Goal: Use online tool/utility: Utilize a website feature to perform a specific function

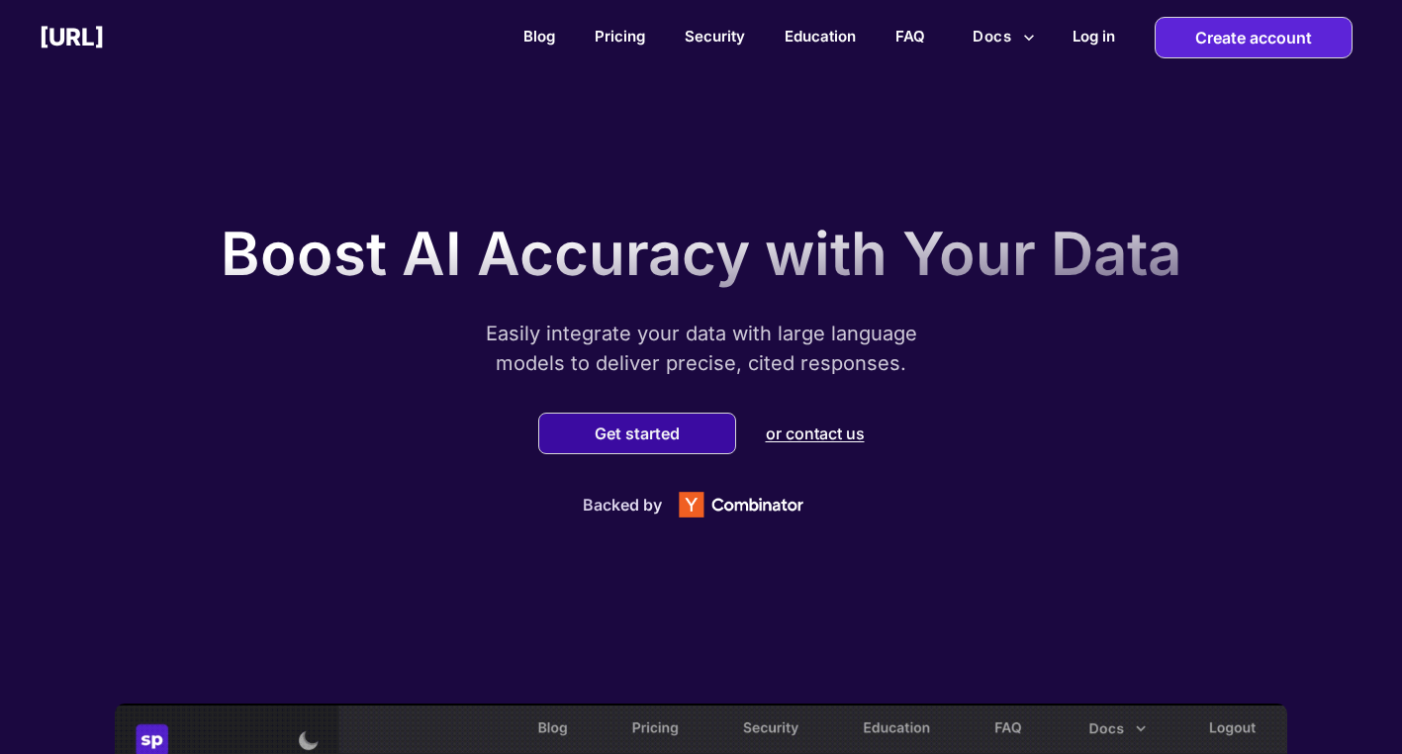
click at [586, 435] on div "Get started" at bounding box center [637, 434] width 198 height 42
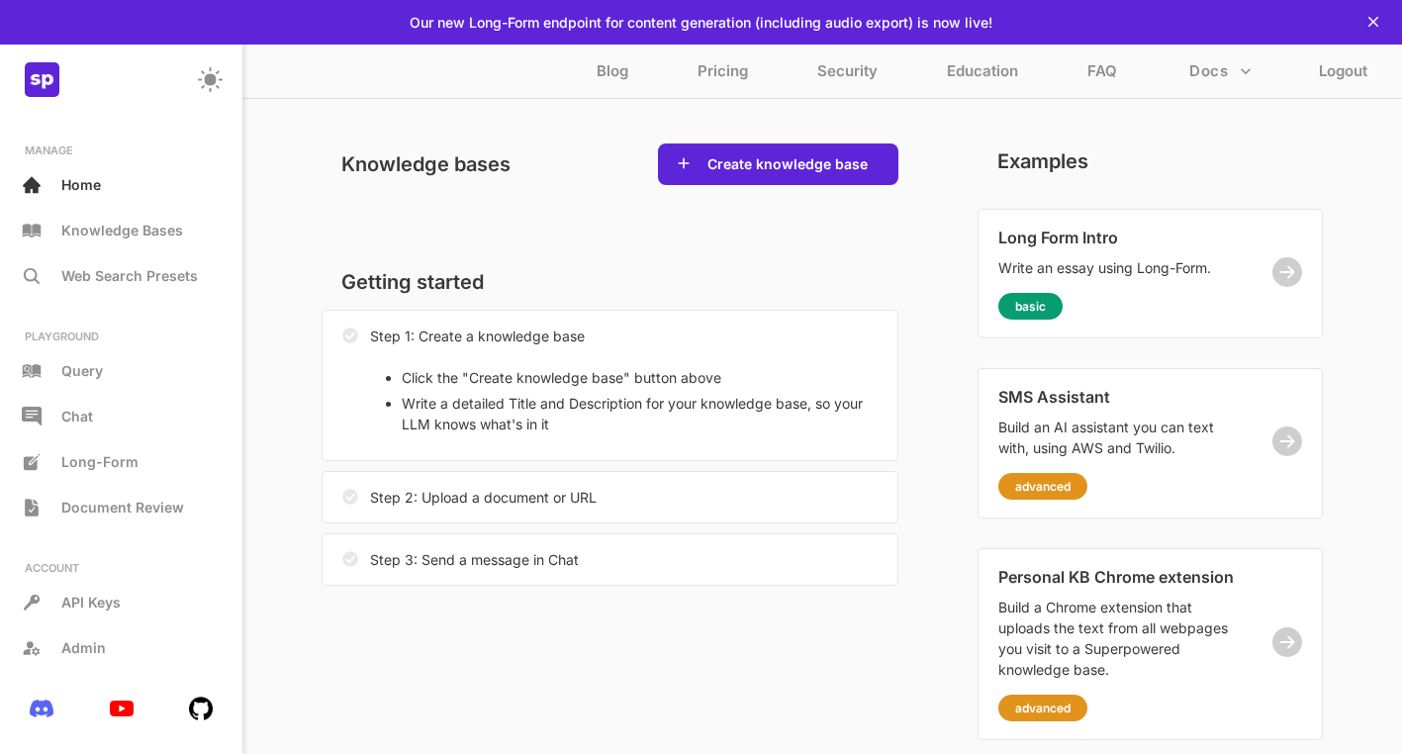
click at [422, 557] on p "Step 3: Send a message in Chat" at bounding box center [474, 559] width 209 height 21
click at [710, 562] on div "Step 3: Send a message in Chat" at bounding box center [610, 559] width 577 height 52
click at [618, 486] on div "Step 2: Upload a document or URL" at bounding box center [610, 497] width 577 height 52
click at [551, 377] on li "Click the "Create knowledge base" button above" at bounding box center [640, 377] width 476 height 21
click at [1373, 27] on icon at bounding box center [1374, 22] width 18 height 18
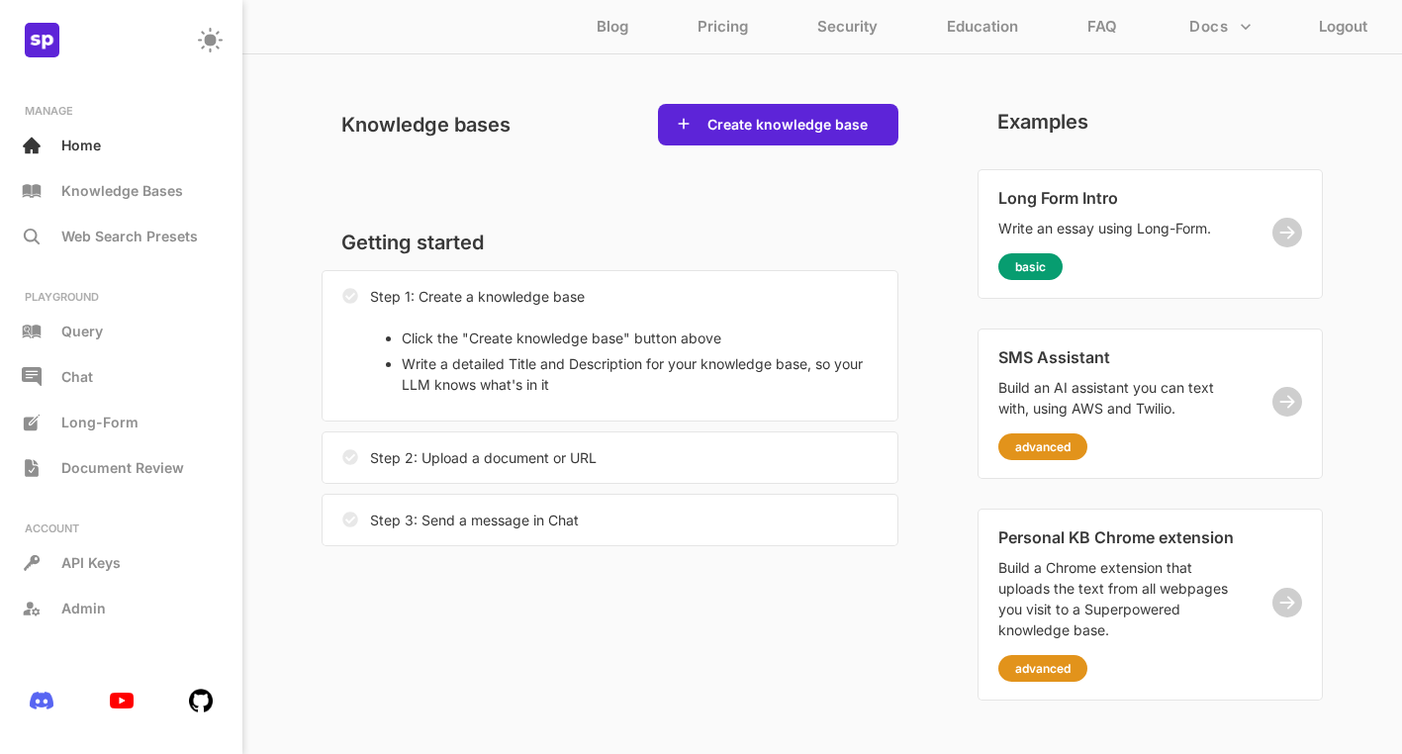
click at [206, 44] on circle at bounding box center [210, 40] width 10 height 10
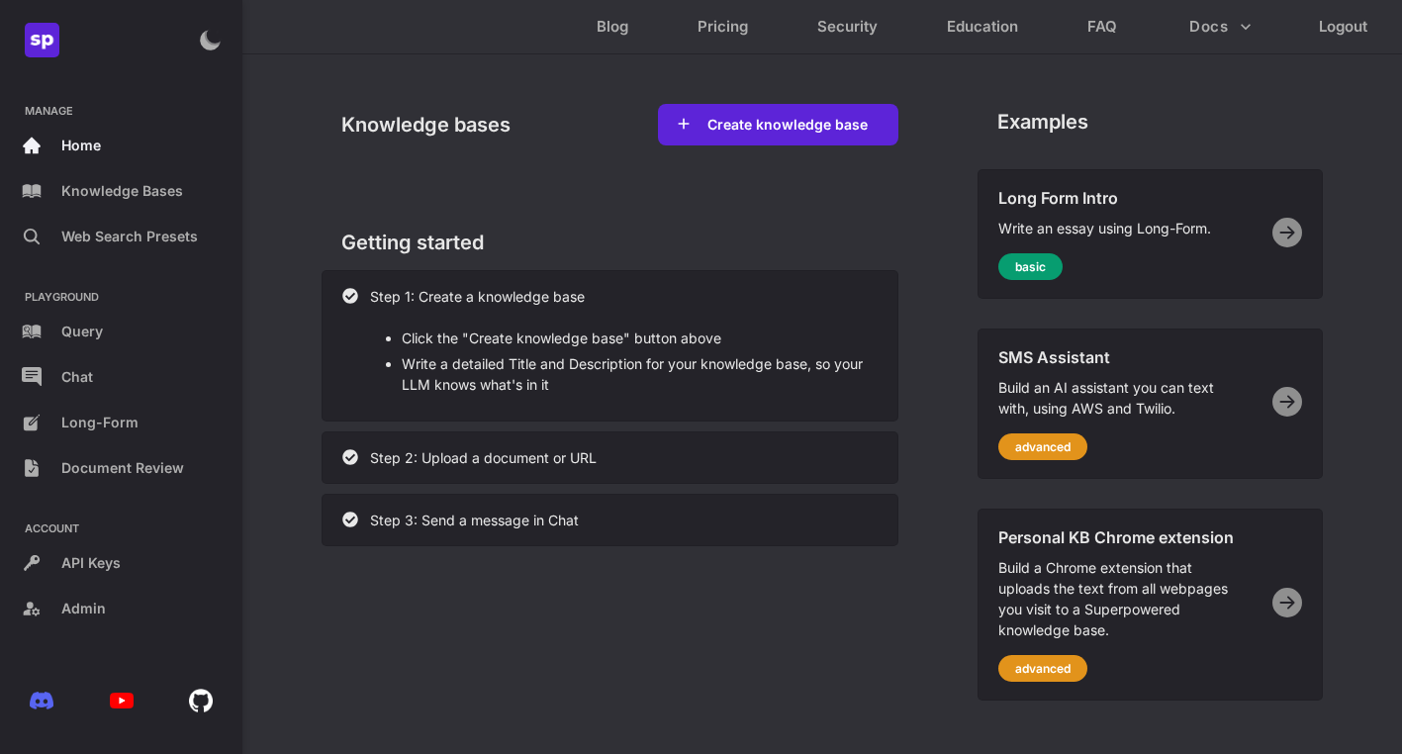
click at [206, 44] on circle at bounding box center [210, 40] width 26 height 26
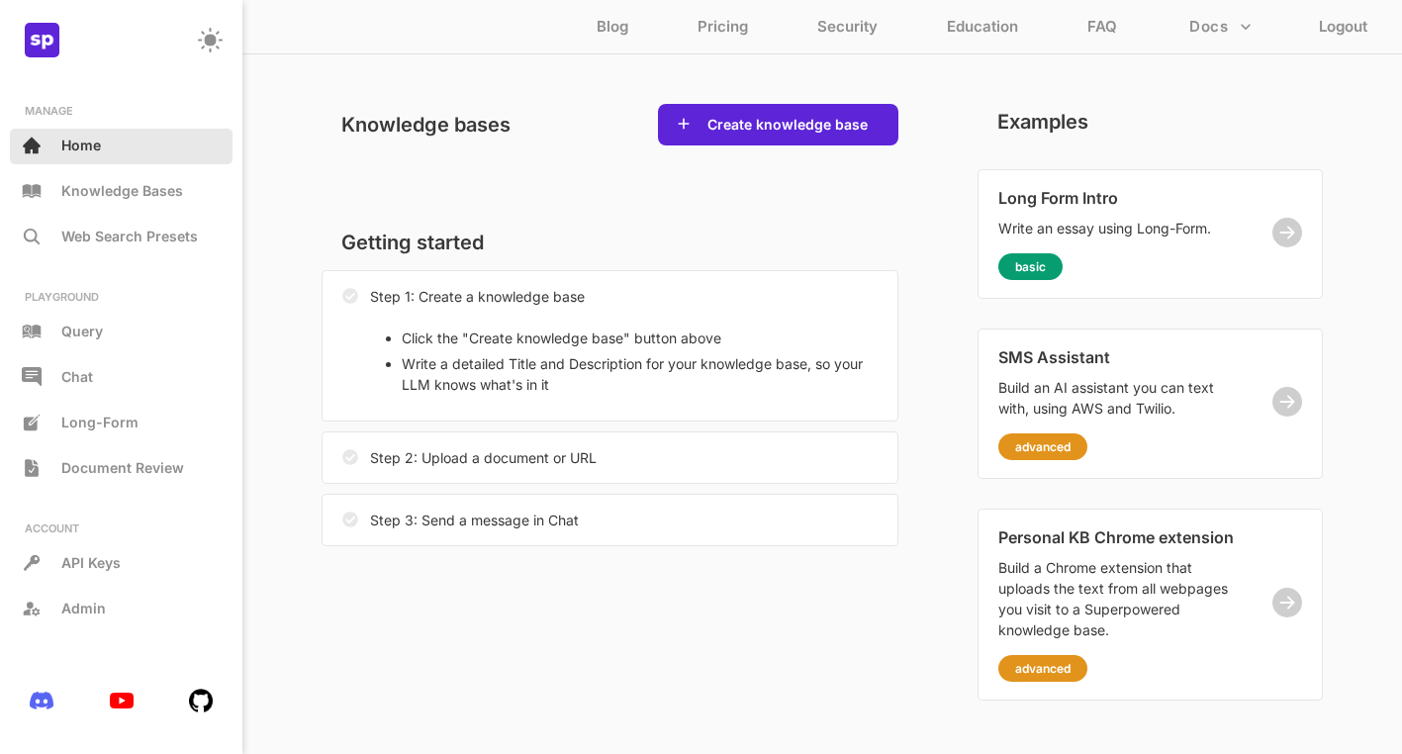
click at [81, 140] on p "Home" at bounding box center [81, 145] width 40 height 17
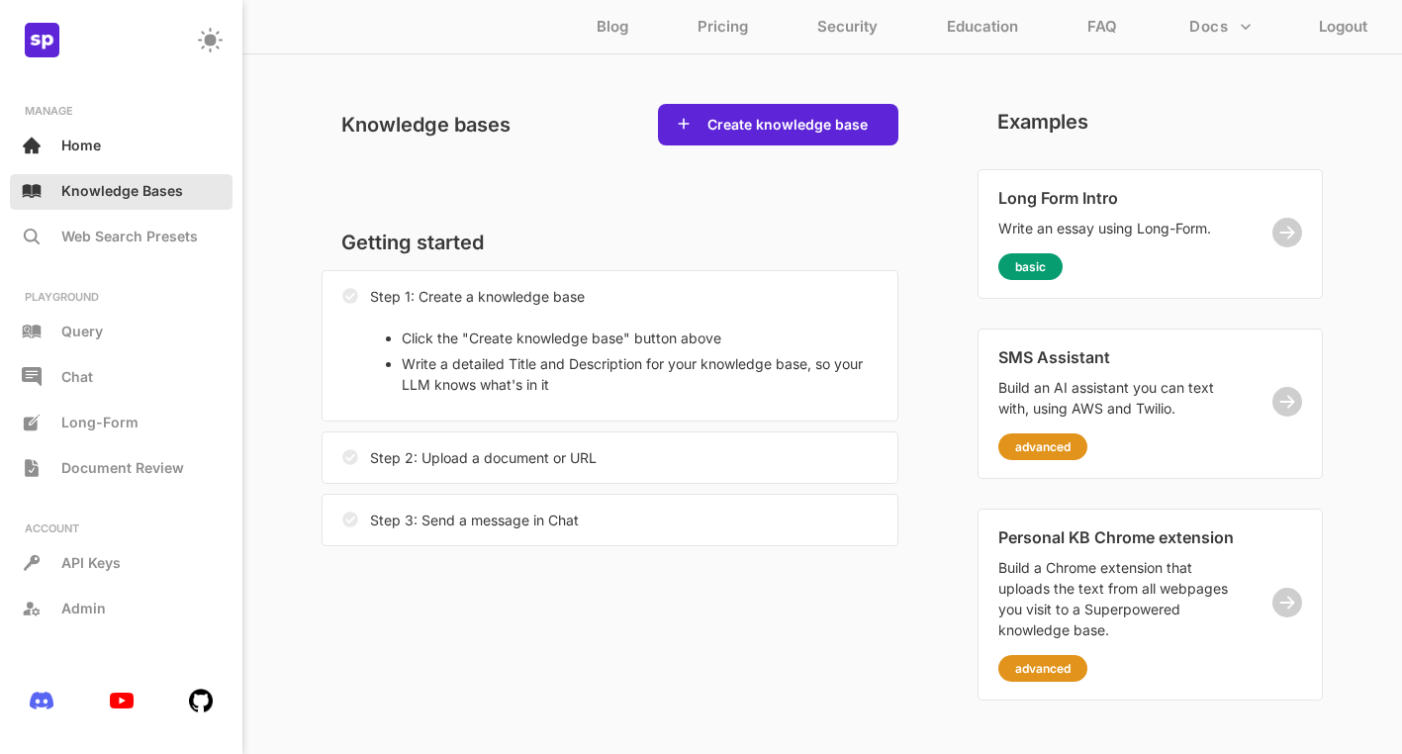
click at [73, 188] on p "Knowledge Bases" at bounding box center [122, 190] width 122 height 17
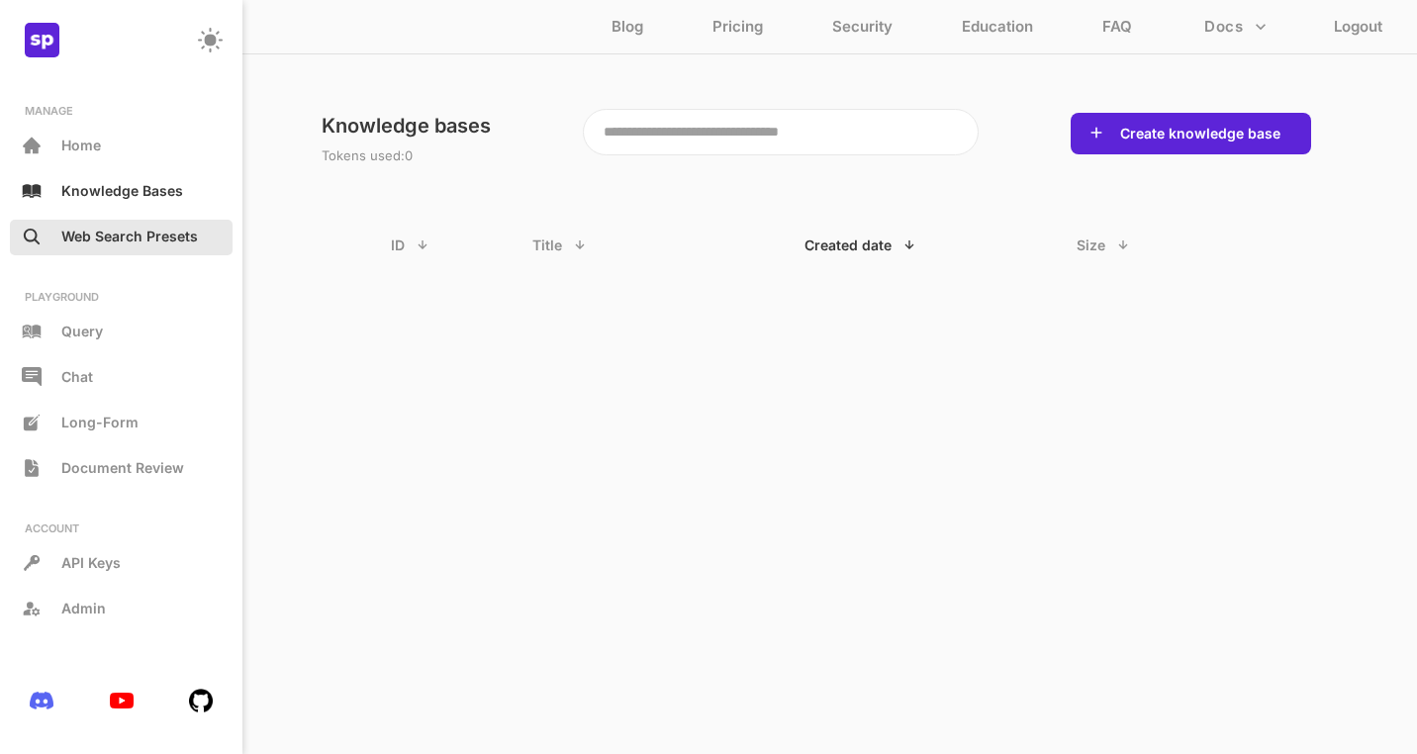
click at [77, 235] on p "Web Search Presets" at bounding box center [129, 236] width 137 height 17
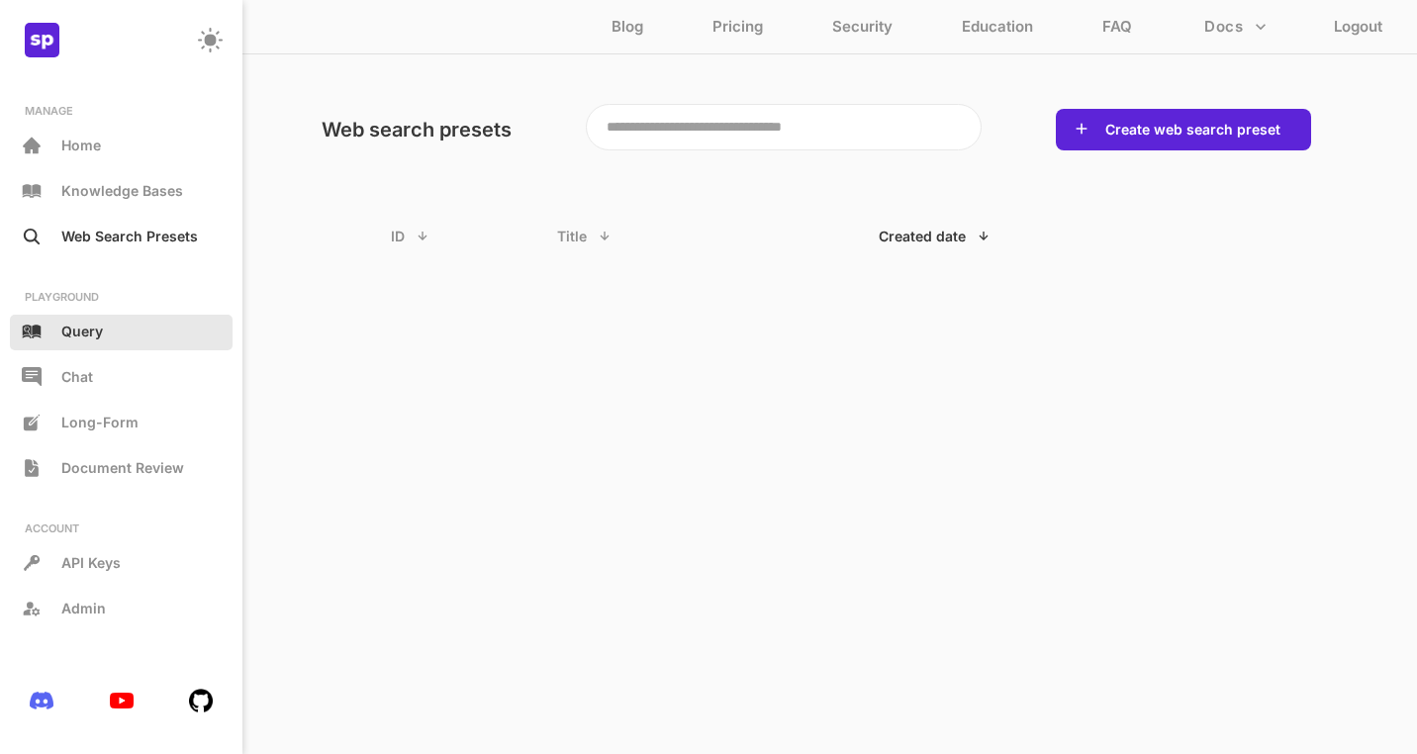
click at [83, 340] on div "Query" at bounding box center [121, 333] width 223 height 36
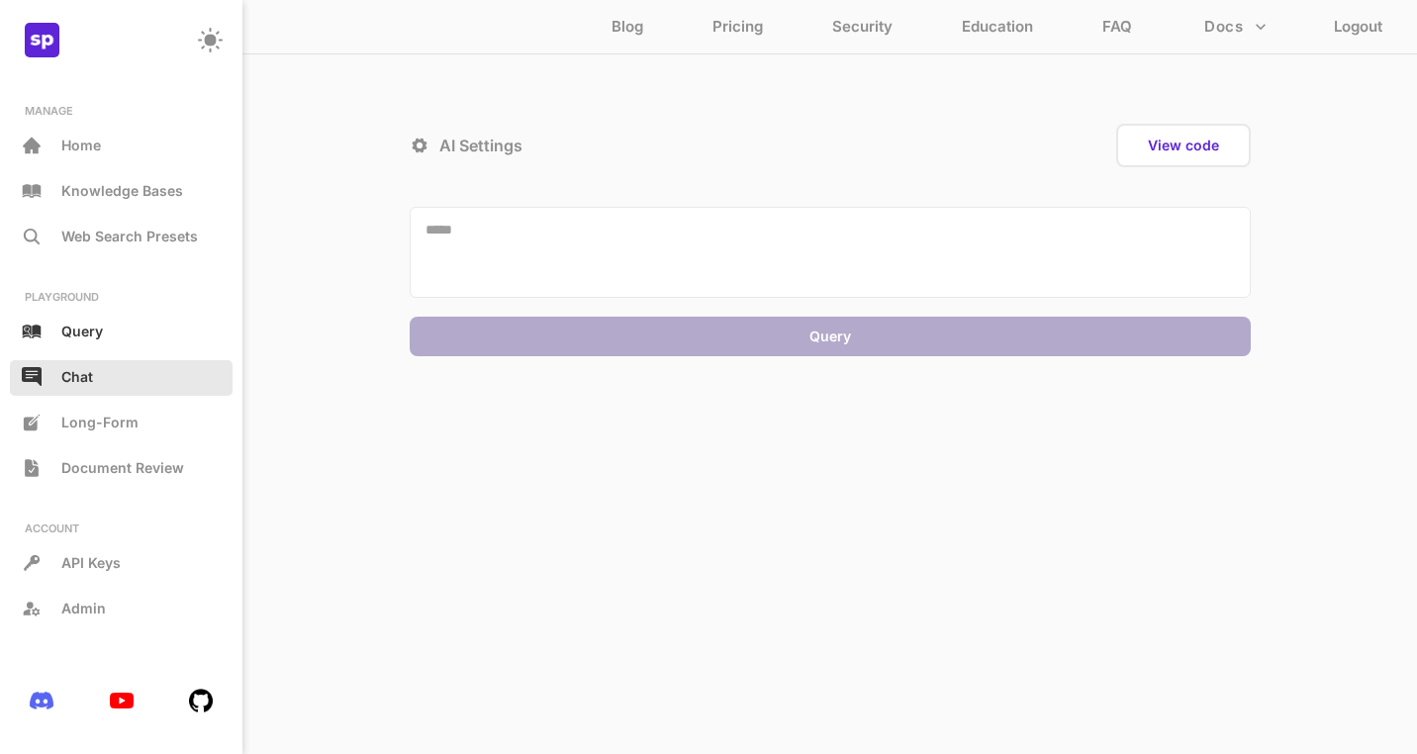
click at [55, 369] on div "Chat" at bounding box center [121, 378] width 223 height 36
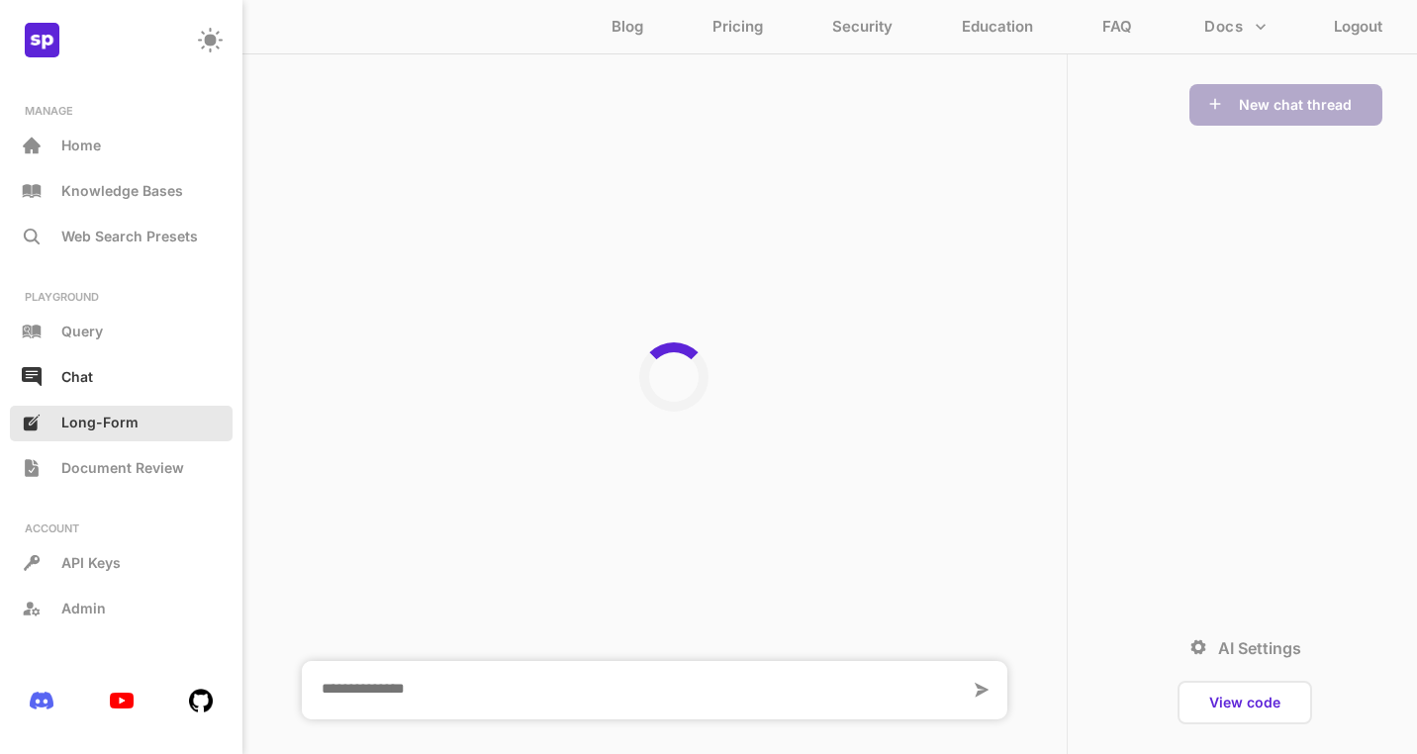
click at [78, 411] on div "Long-Form" at bounding box center [121, 424] width 223 height 36
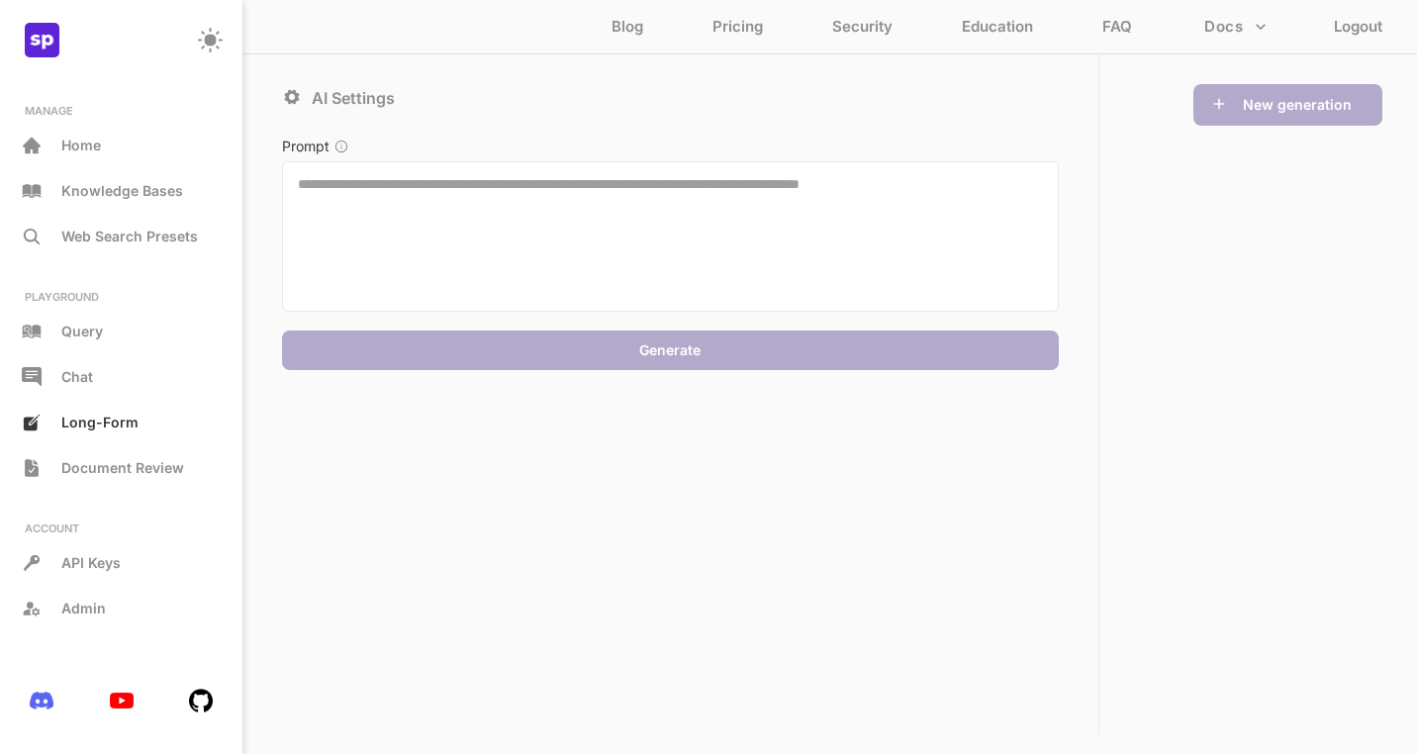
click at [330, 171] on textarea at bounding box center [670, 236] width 777 height 150
paste textarea "**********"
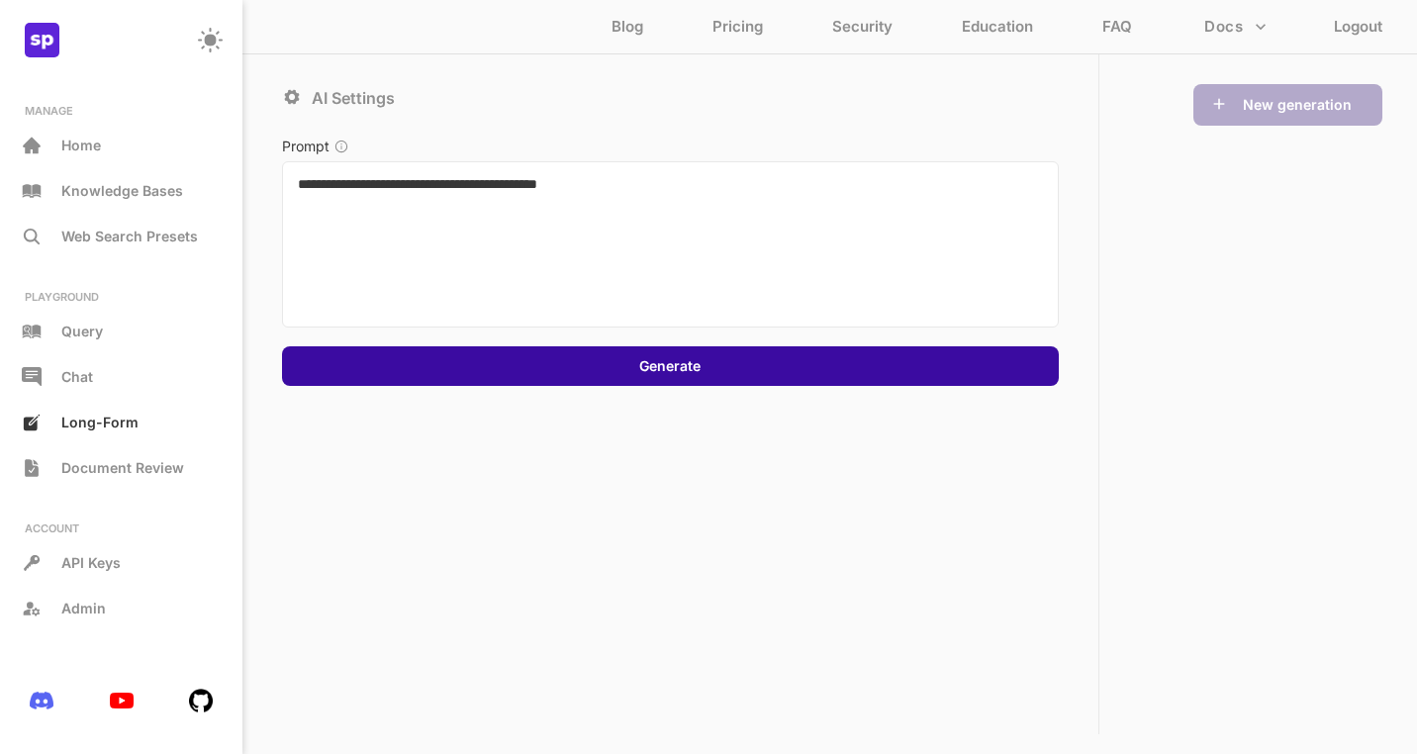
type textarea "**********"
click at [786, 374] on div "Generate" at bounding box center [670, 366] width 777 height 40
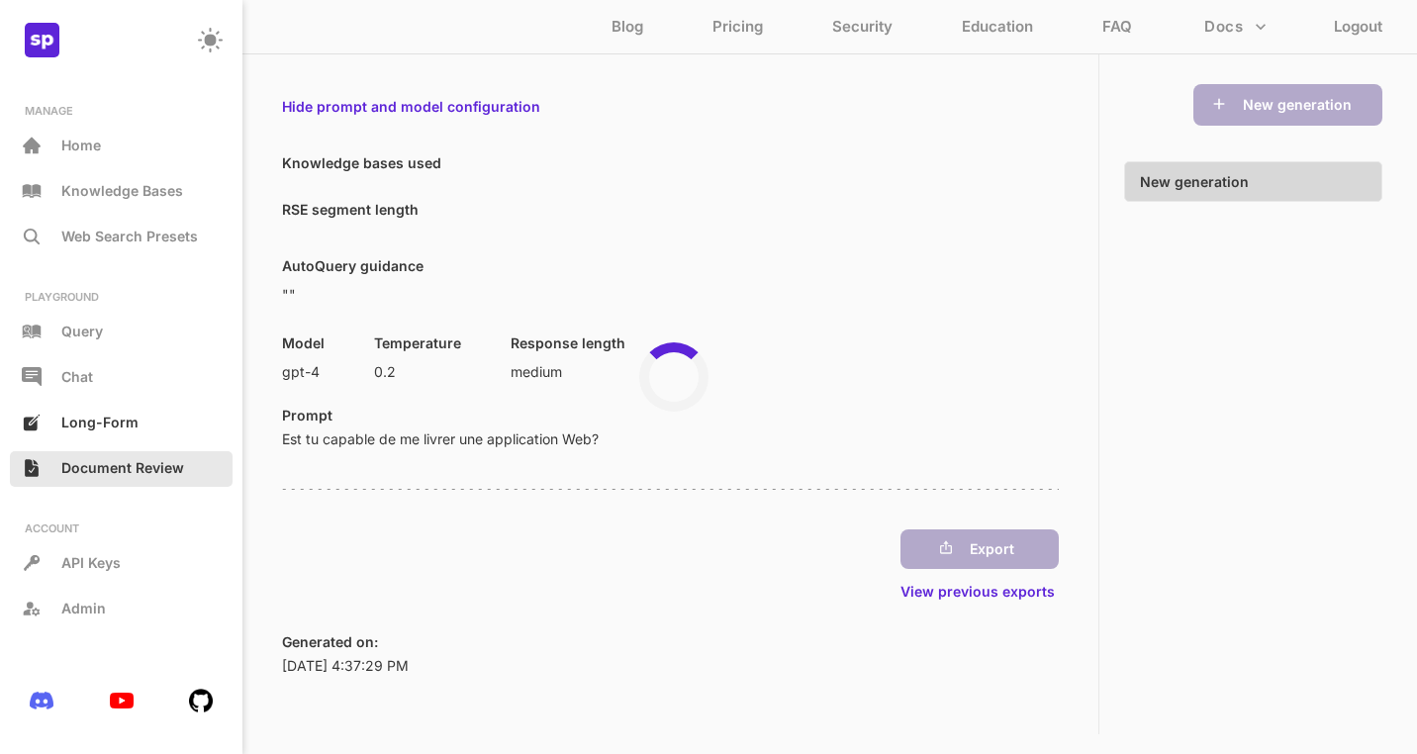
click at [137, 464] on span "Document Review" at bounding box center [122, 467] width 123 height 17
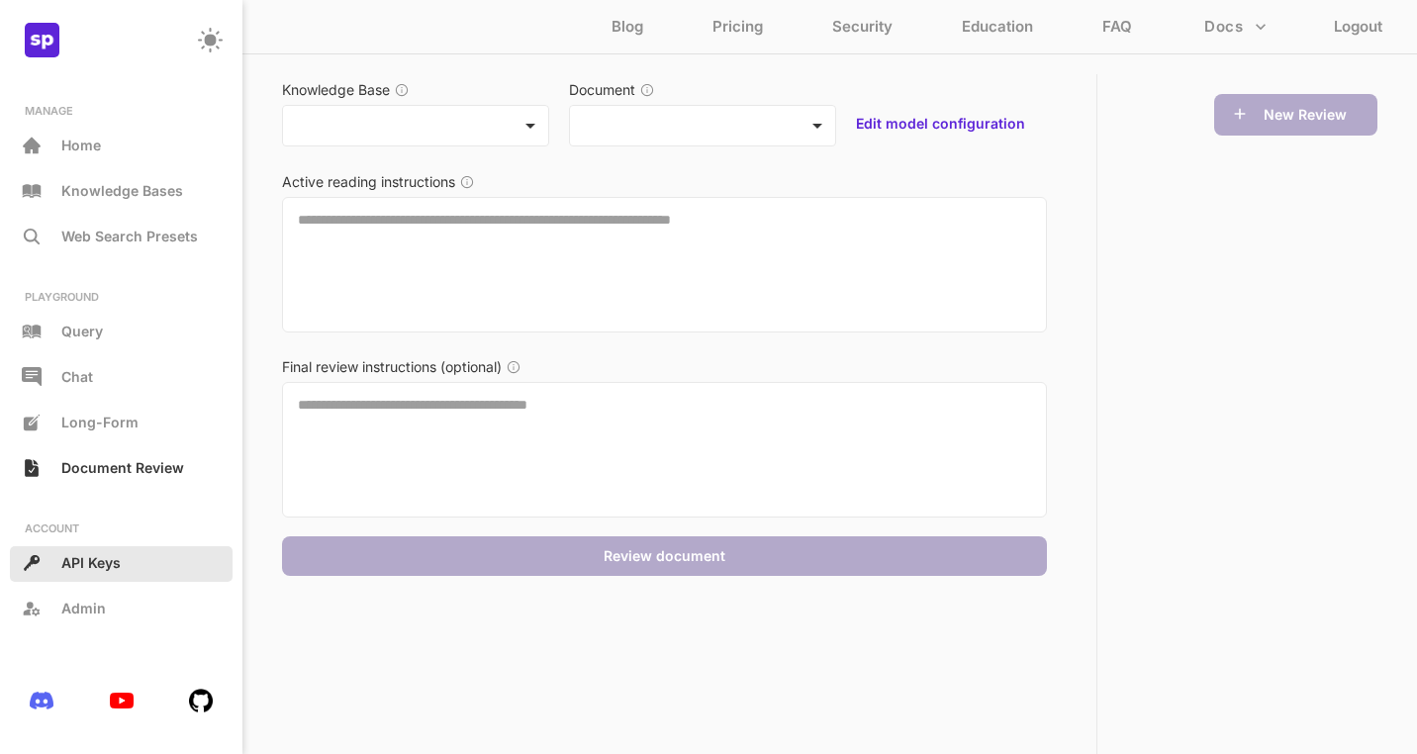
click at [112, 557] on p "API Keys" at bounding box center [90, 562] width 59 height 17
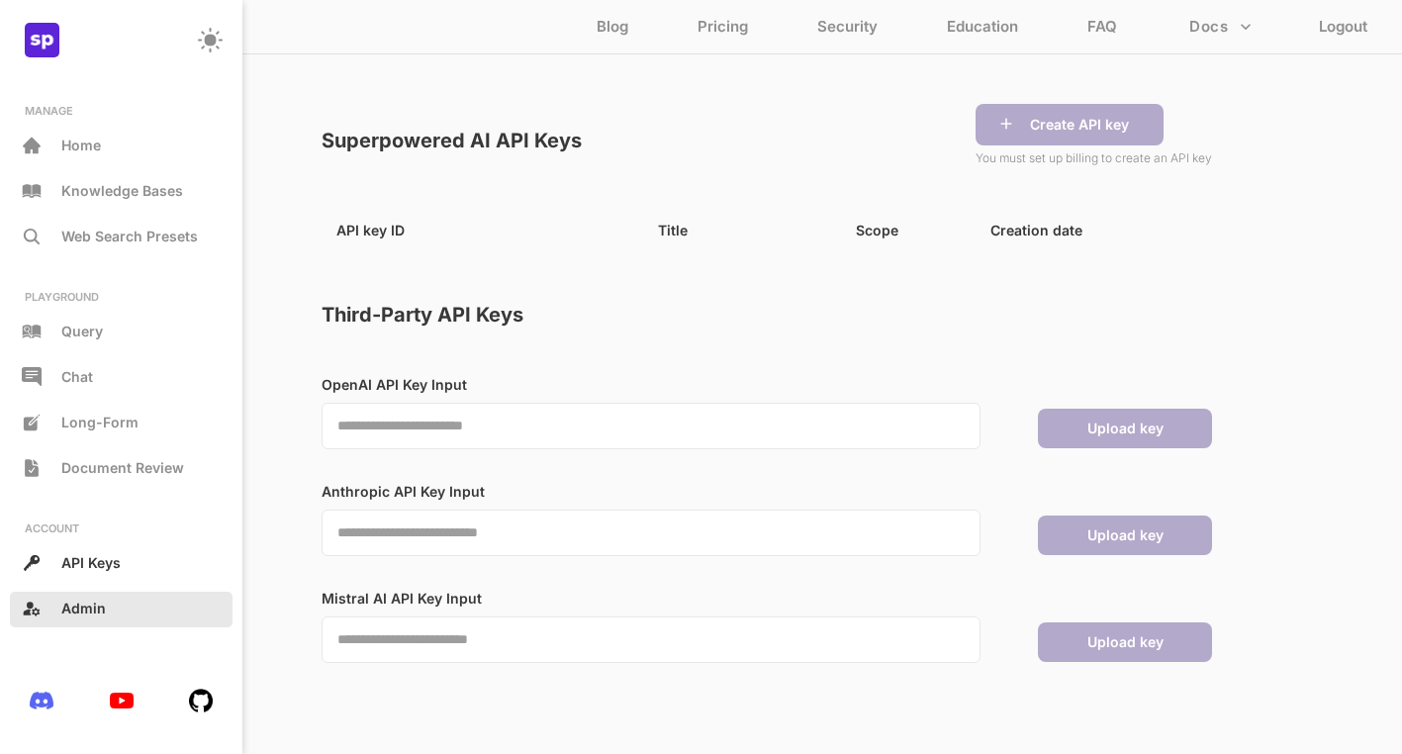
click at [119, 602] on div "Admin" at bounding box center [121, 610] width 223 height 36
